Goal: Unclear

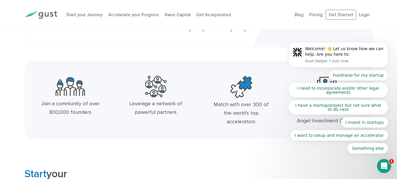
scroll to position [118, 0]
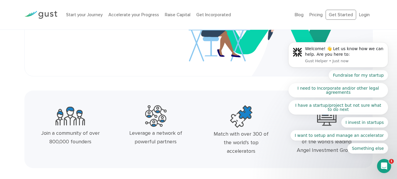
click at [347, 15] on body "Welcome! 👋 Let us know how we can help. Are you here to: Gust Helper • Just now…" at bounding box center [338, 56] width 113 height 208
click at [336, 13] on body "Welcome! 👋 Let us know how we can help. Are you here to: Gust Helper • Just now…" at bounding box center [338, 56] width 113 height 208
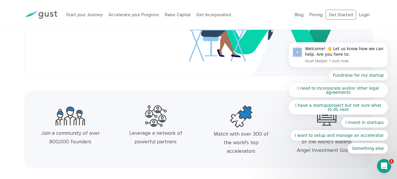
click at [336, 13] on body "Welcome! 👋 Let us know how we can help. Are you here to: Gust Helper • Just now…" at bounding box center [338, 56] width 113 height 208
click at [337, 13] on body "Welcome! 👋 Let us know how we can help. Are you here to: Gust Helper • Just now…" at bounding box center [338, 56] width 113 height 208
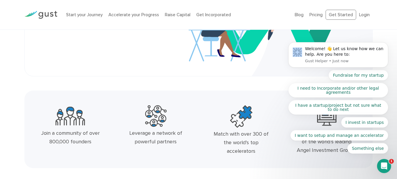
click at [337, 13] on body "Welcome! 👋 Let us know how we can help. Are you here to: Gust Helper • Just now…" at bounding box center [338, 56] width 113 height 208
